Goal: Check status: Check status

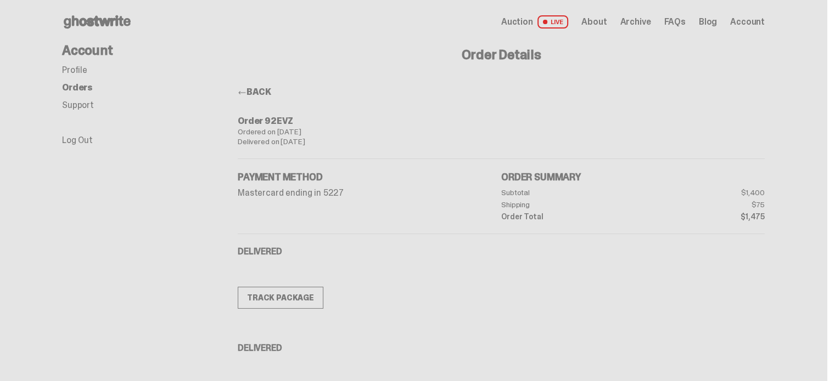
drag, startPoint x: 355, startPoint y: 127, endPoint x: 743, endPoint y: 57, distance: 394.8
click at [743, 57] on div "Order Details BACK Order 92EVZ Ordered on Sep 23, 2025 Delivered on Oct 01, 202…" at bounding box center [501, 338] width 527 height 589
click at [752, 24] on span "Account" at bounding box center [747, 22] width 35 height 9
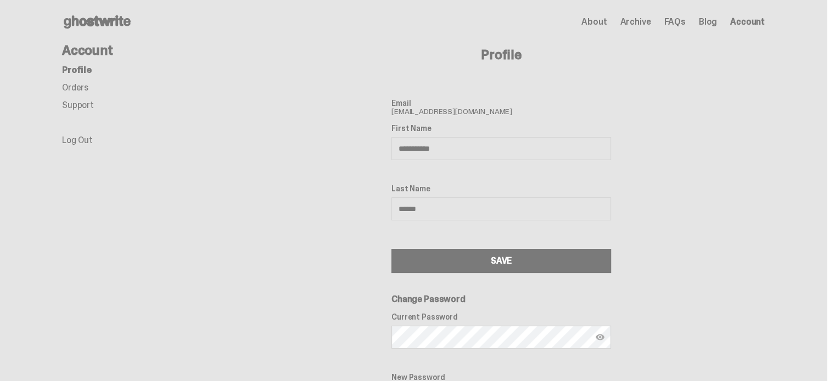
click at [87, 87] on link "Orders" at bounding box center [75, 88] width 26 height 12
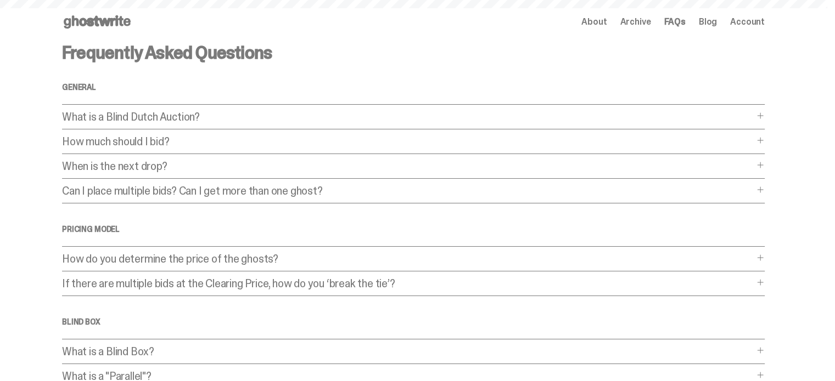
scroll to position [329, 0]
